Goal: Information Seeking & Learning: Learn about a topic

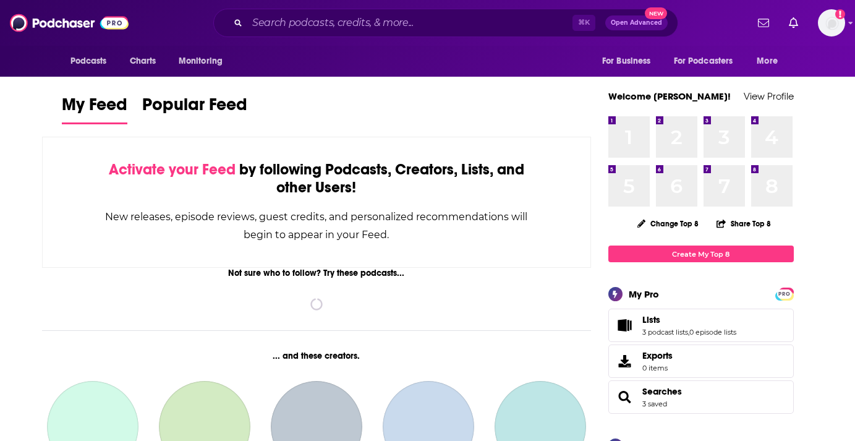
click at [300, 11] on div "⌘ K Open Advanced New" at bounding box center [445, 23] width 465 height 28
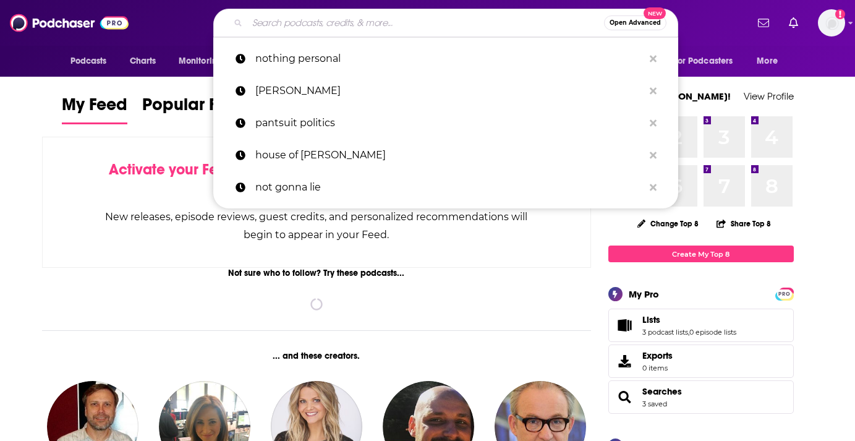
click at [300, 19] on input "Search podcasts, credits, & more..." at bounding box center [425, 23] width 357 height 20
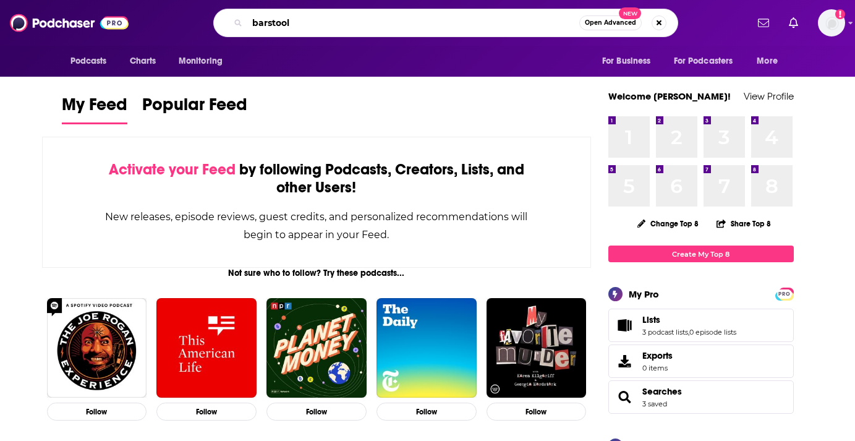
type input "barstool"
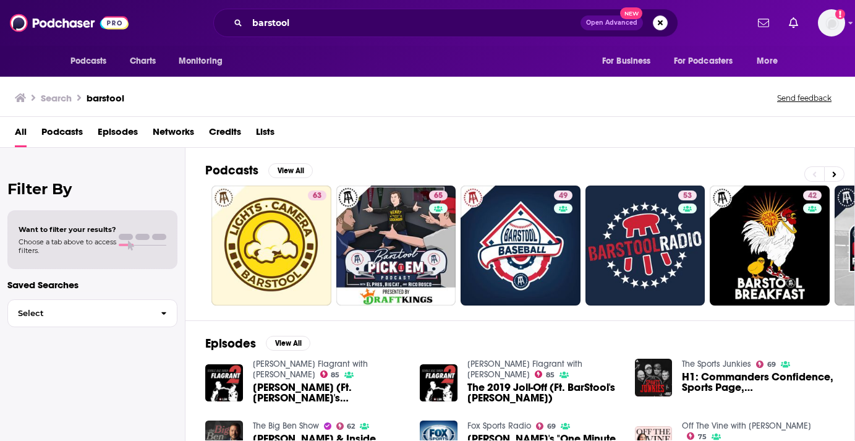
click at [184, 132] on span "Networks" at bounding box center [173, 134] width 41 height 25
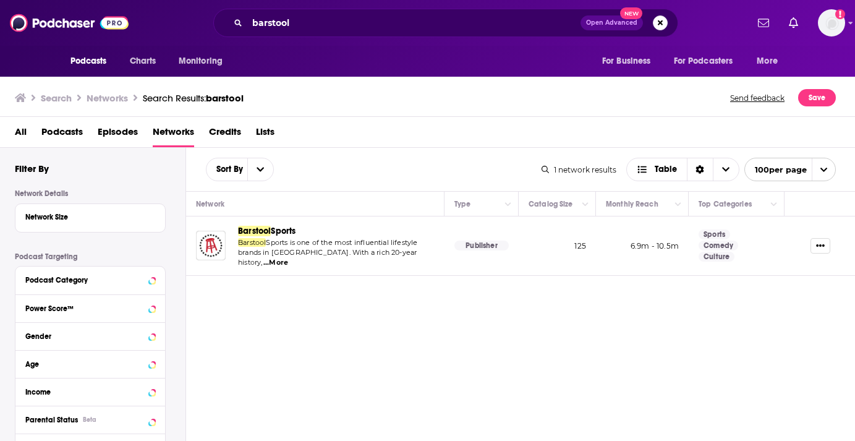
click at [268, 231] on span "Barstool" at bounding box center [254, 231] width 33 height 11
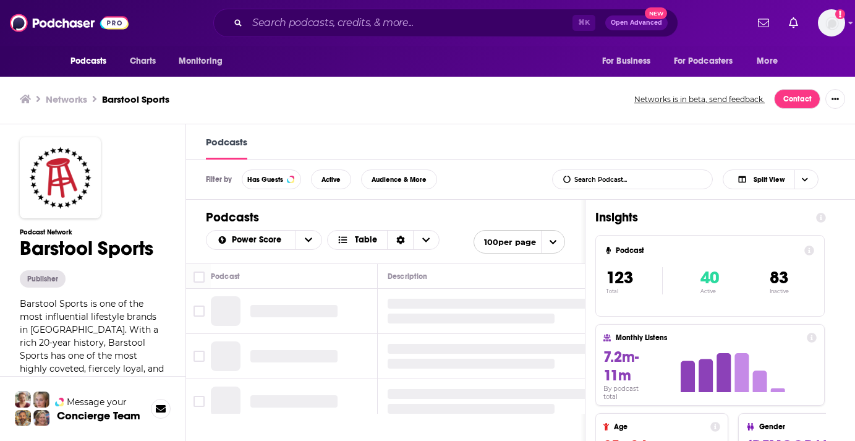
scroll to position [1, 0]
click at [331, 178] on span "Active" at bounding box center [330, 179] width 19 height 7
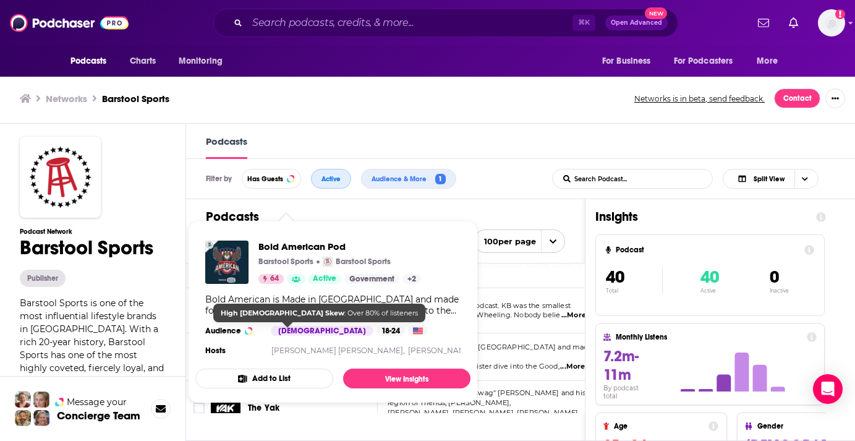
scroll to position [0, 0]
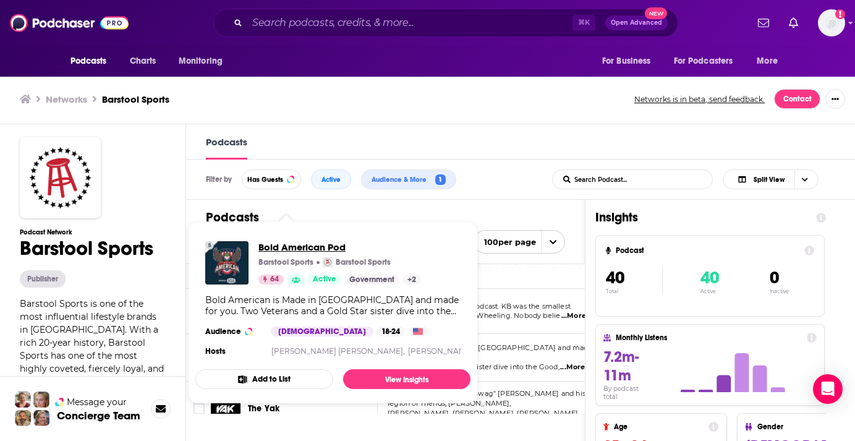
click at [281, 251] on span "Bold American Pod" at bounding box center [339, 247] width 163 height 12
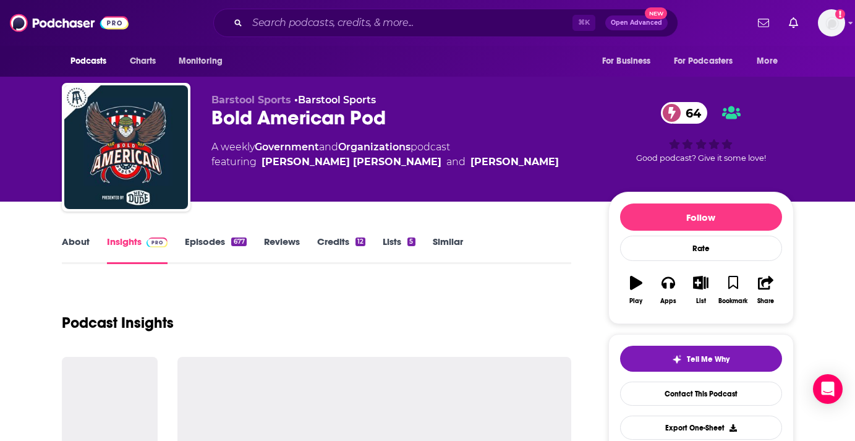
click at [204, 245] on link "Episodes 677" at bounding box center [215, 249] width 61 height 28
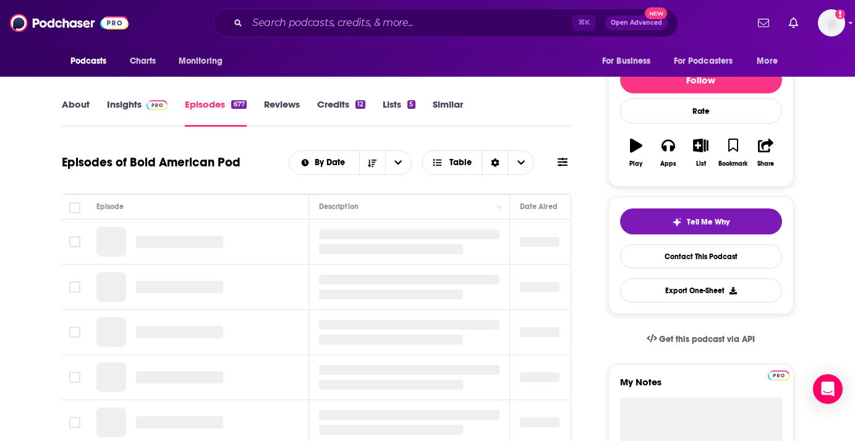
scroll to position [136, 0]
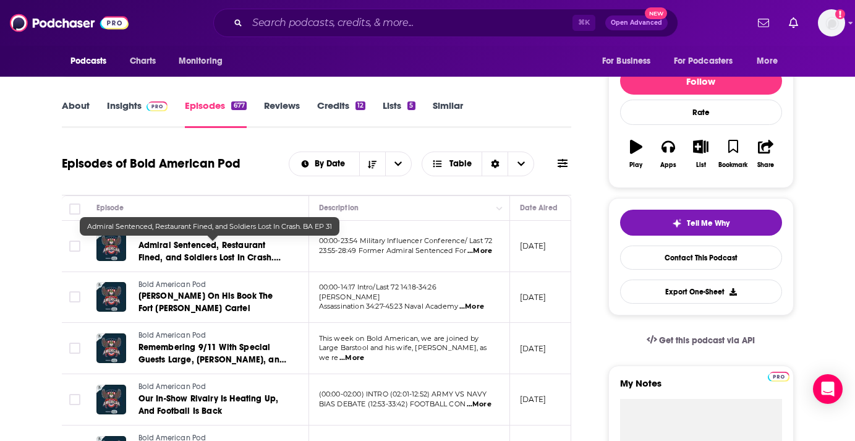
click at [285, 240] on link "Admiral Sentenced, Restaurant Fined, and Soldiers Lost In Crash. BA EP 31" at bounding box center [212, 251] width 148 height 25
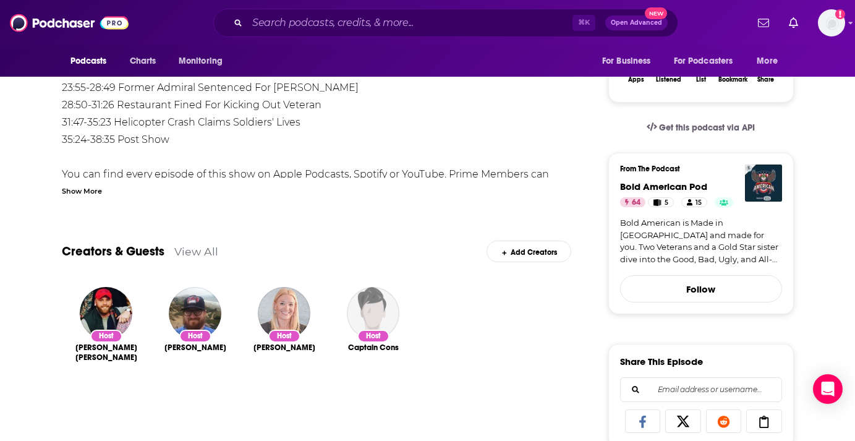
scroll to position [270, 0]
